Goal: Task Accomplishment & Management: Complete application form

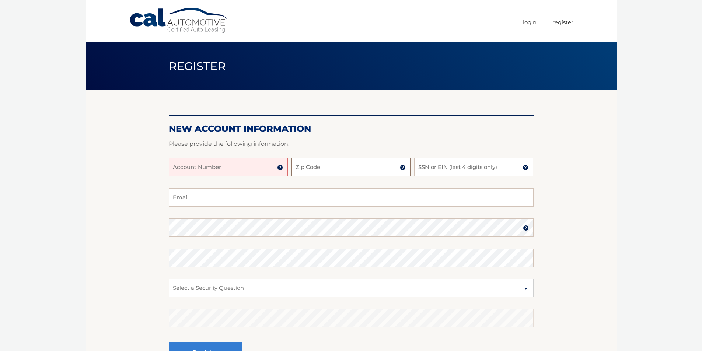
click at [330, 170] on input "Zip Code" at bounding box center [350, 167] width 119 height 18
click at [214, 171] on input "Account Number" at bounding box center [228, 167] width 119 height 18
click at [281, 168] on img at bounding box center [280, 168] width 6 height 6
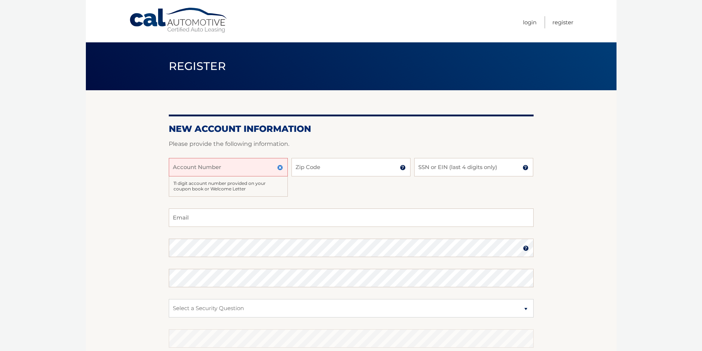
click at [189, 25] on link "Cal Automotive" at bounding box center [178, 20] width 99 height 26
